Goal: Find specific page/section: Find specific page/section

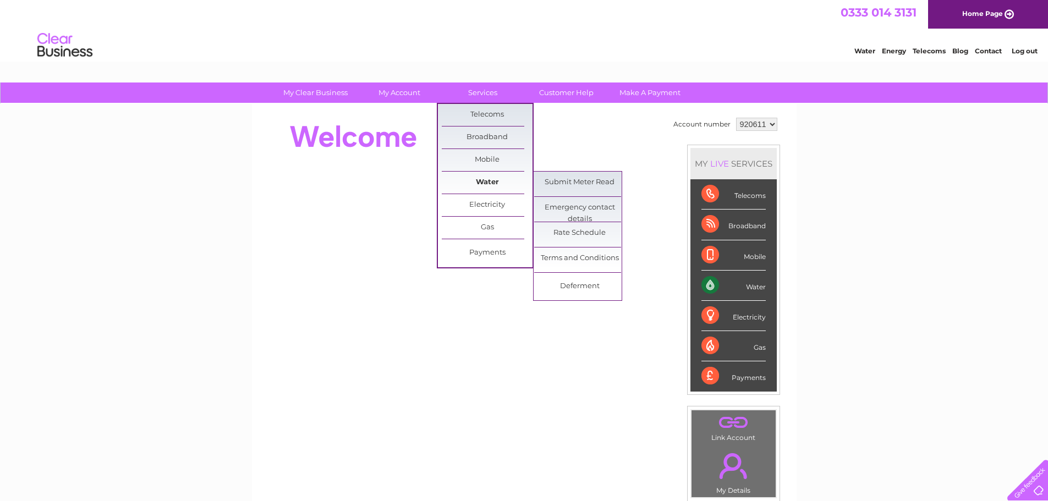
click at [493, 178] on link "Water" at bounding box center [487, 183] width 91 height 22
click at [486, 178] on link "Water" at bounding box center [487, 183] width 91 height 22
